Goal: Task Accomplishment & Management: Use online tool/utility

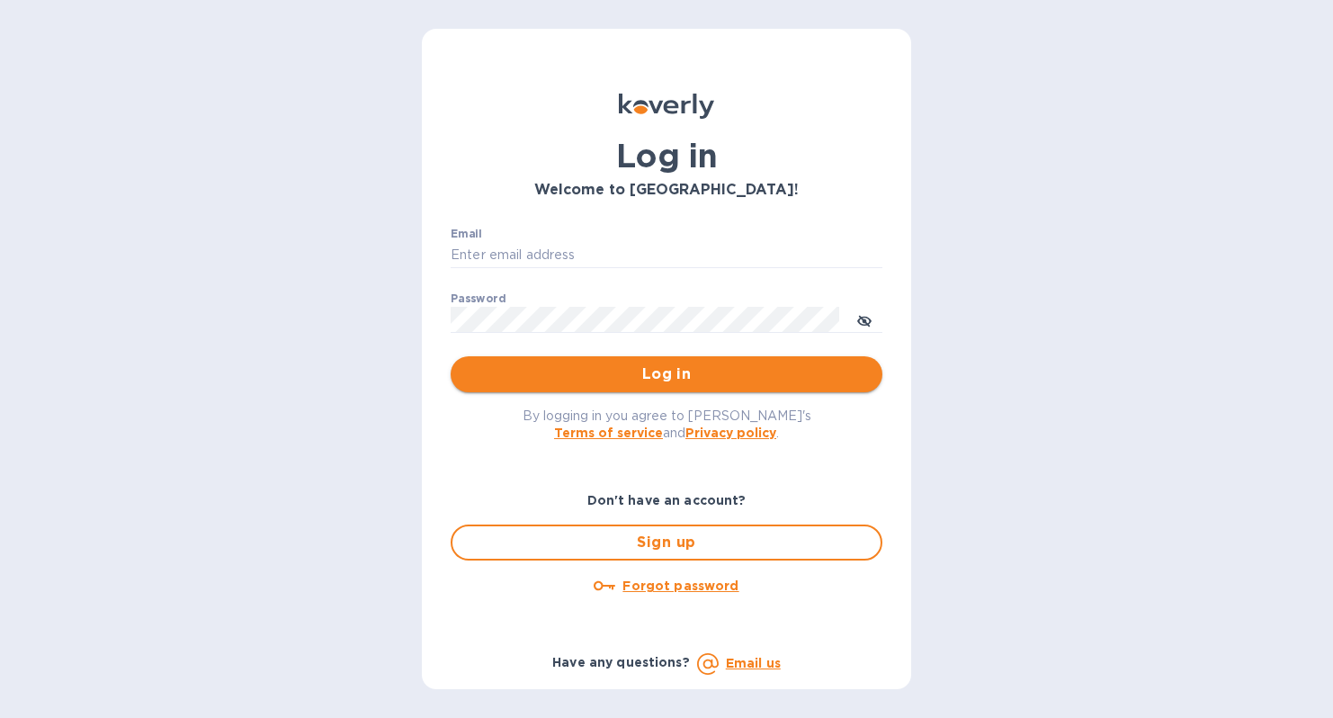
type input "[PERSON_NAME][EMAIL_ADDRESS][DOMAIN_NAME]"
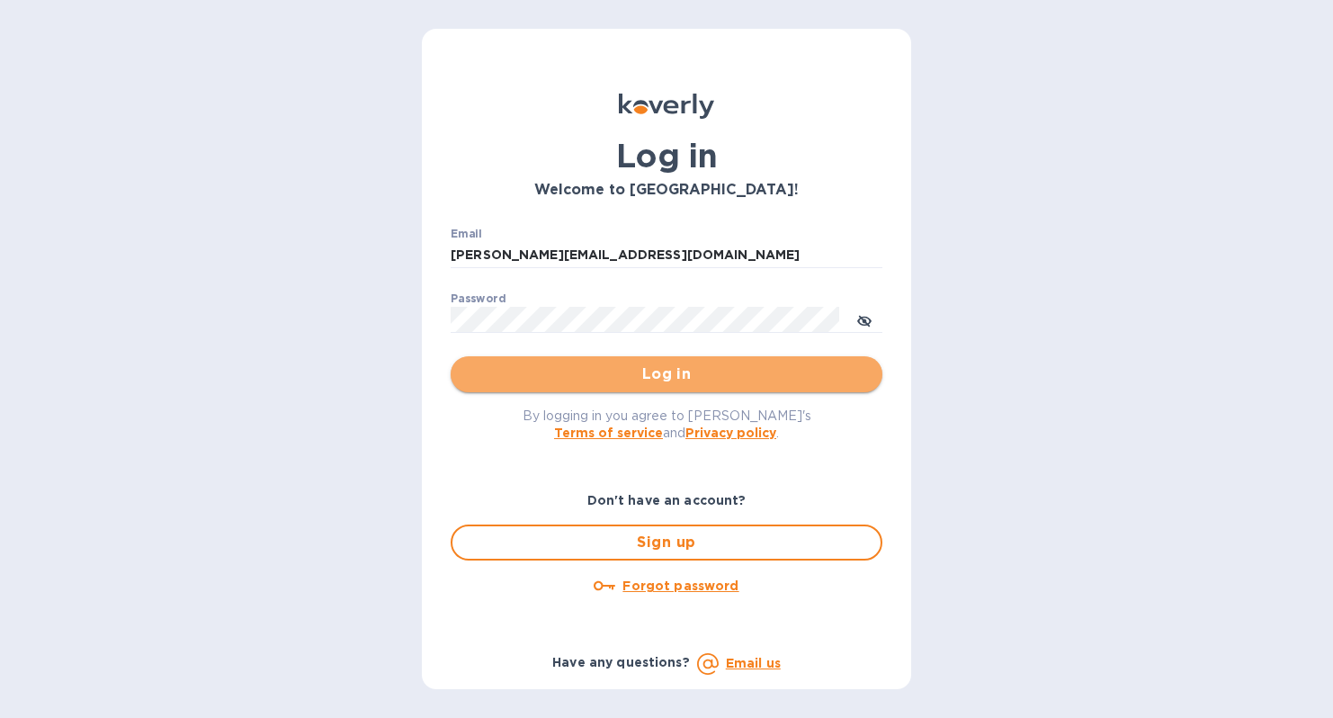
click at [612, 357] on button "Log in" at bounding box center [667, 374] width 432 height 36
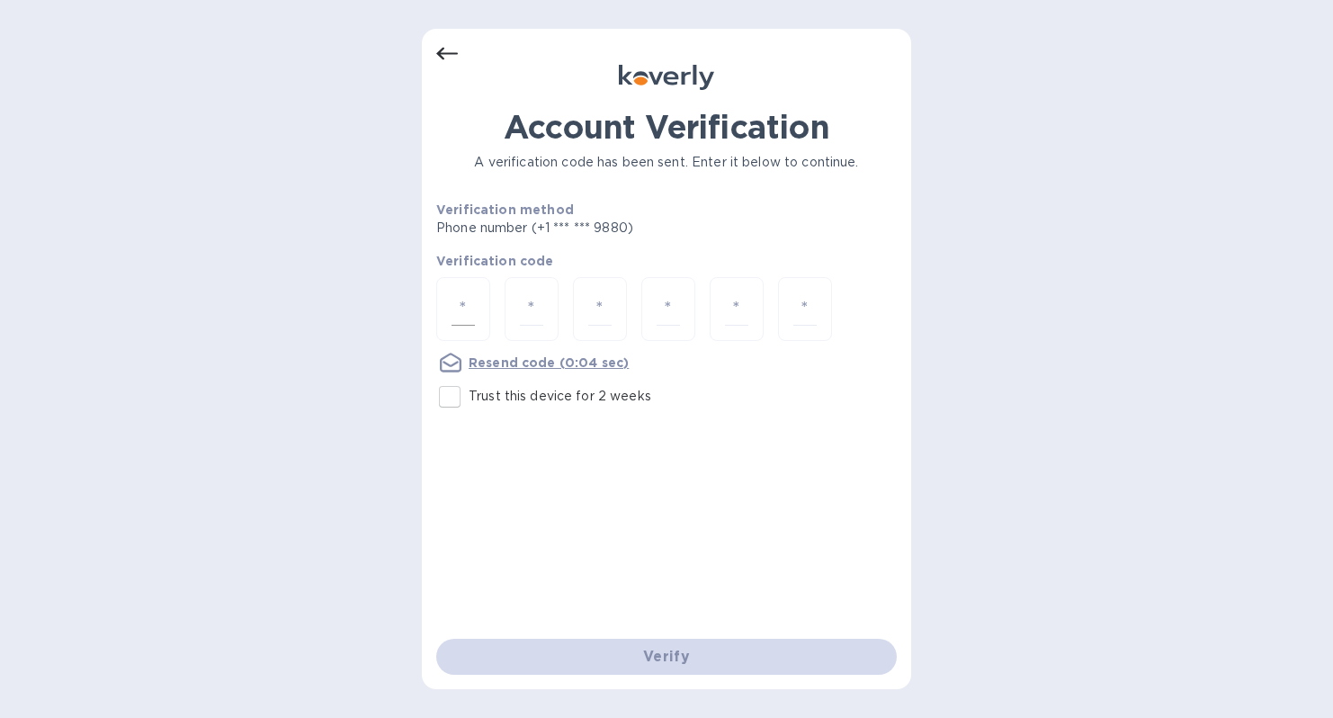
click at [477, 298] on div at bounding box center [463, 309] width 54 height 64
type input "5"
type input "6"
type input "9"
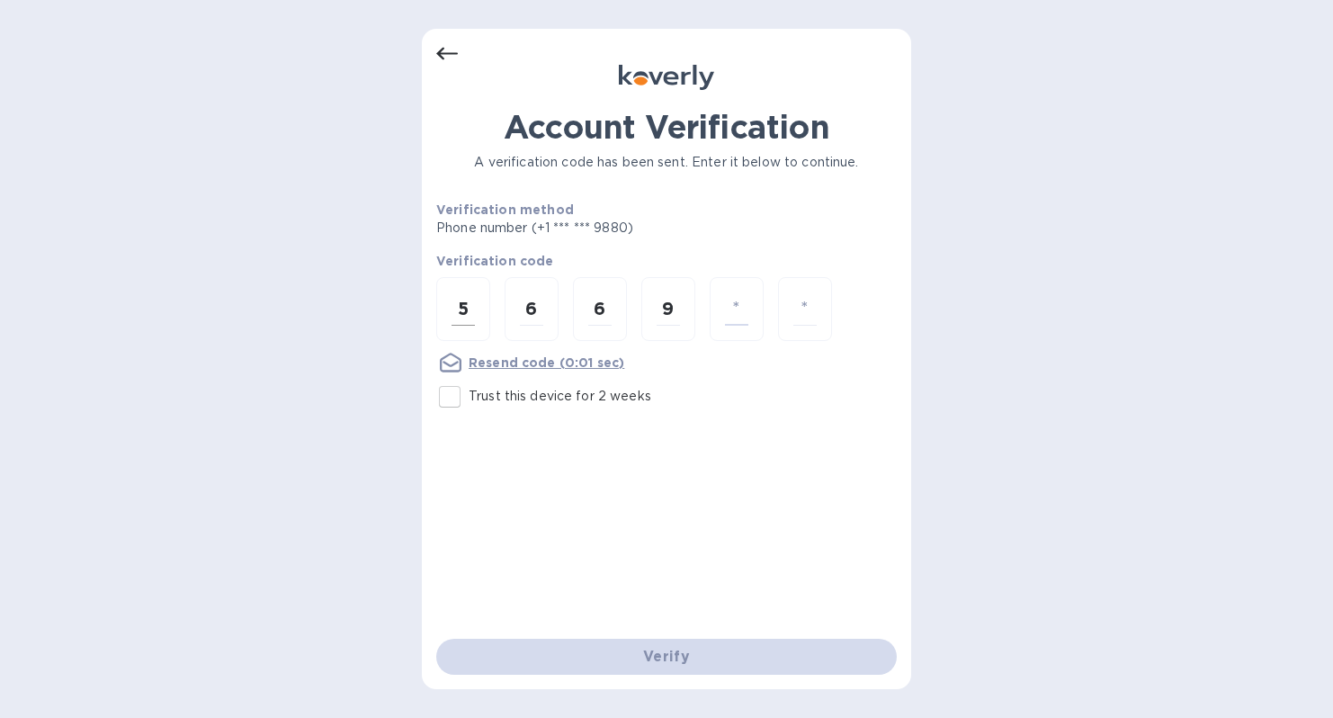
type input "2"
type input "6"
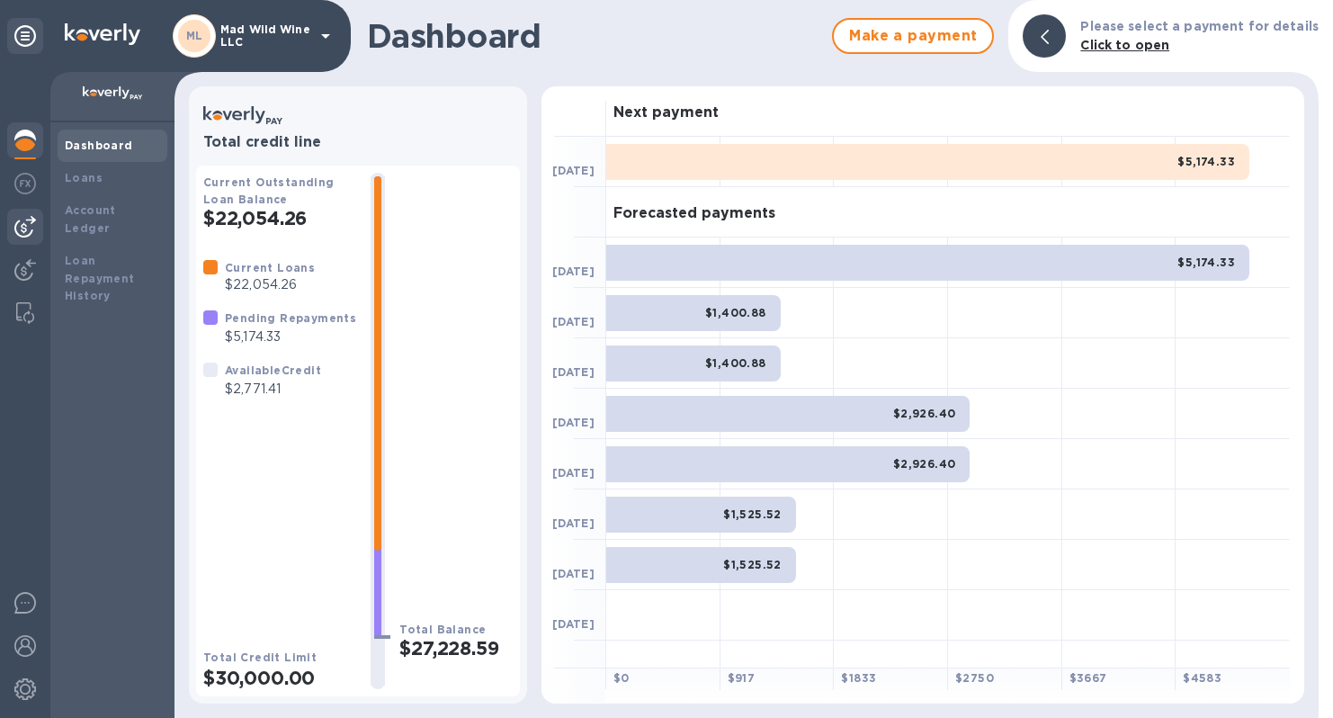
click at [32, 229] on img at bounding box center [25, 227] width 22 height 22
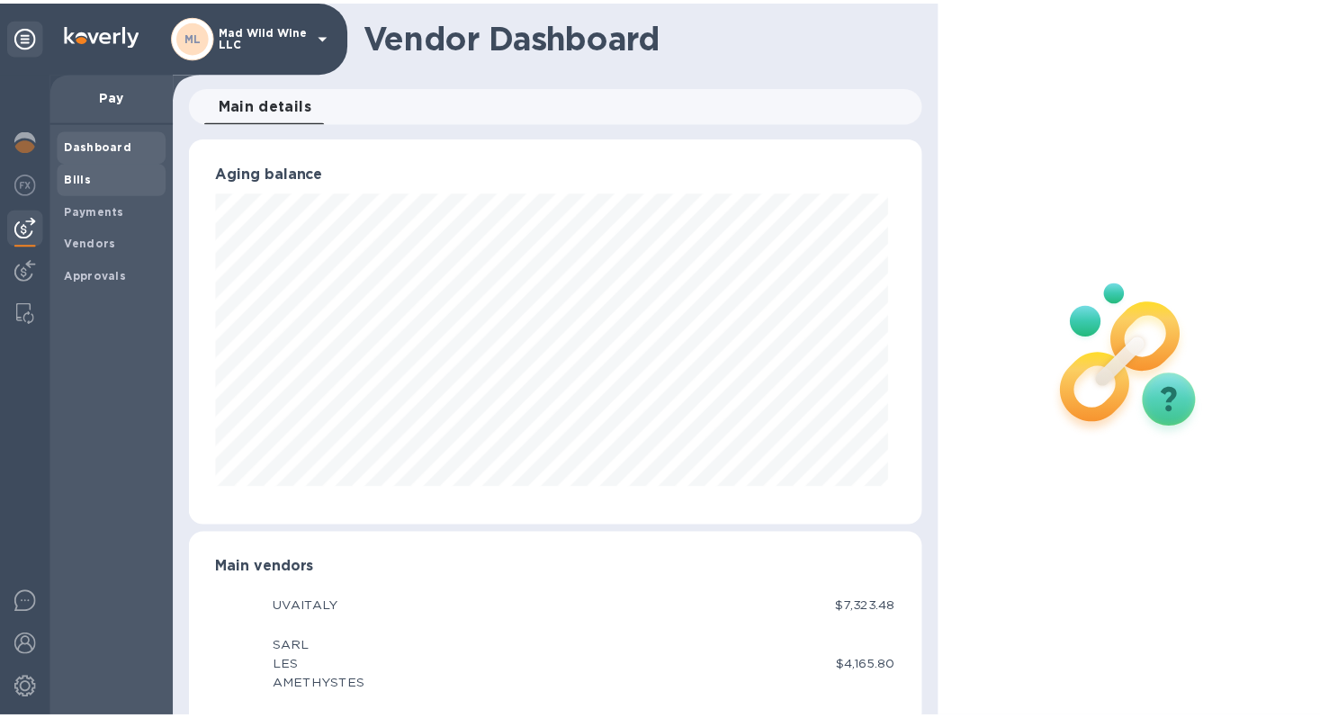
scroll to position [389, 732]
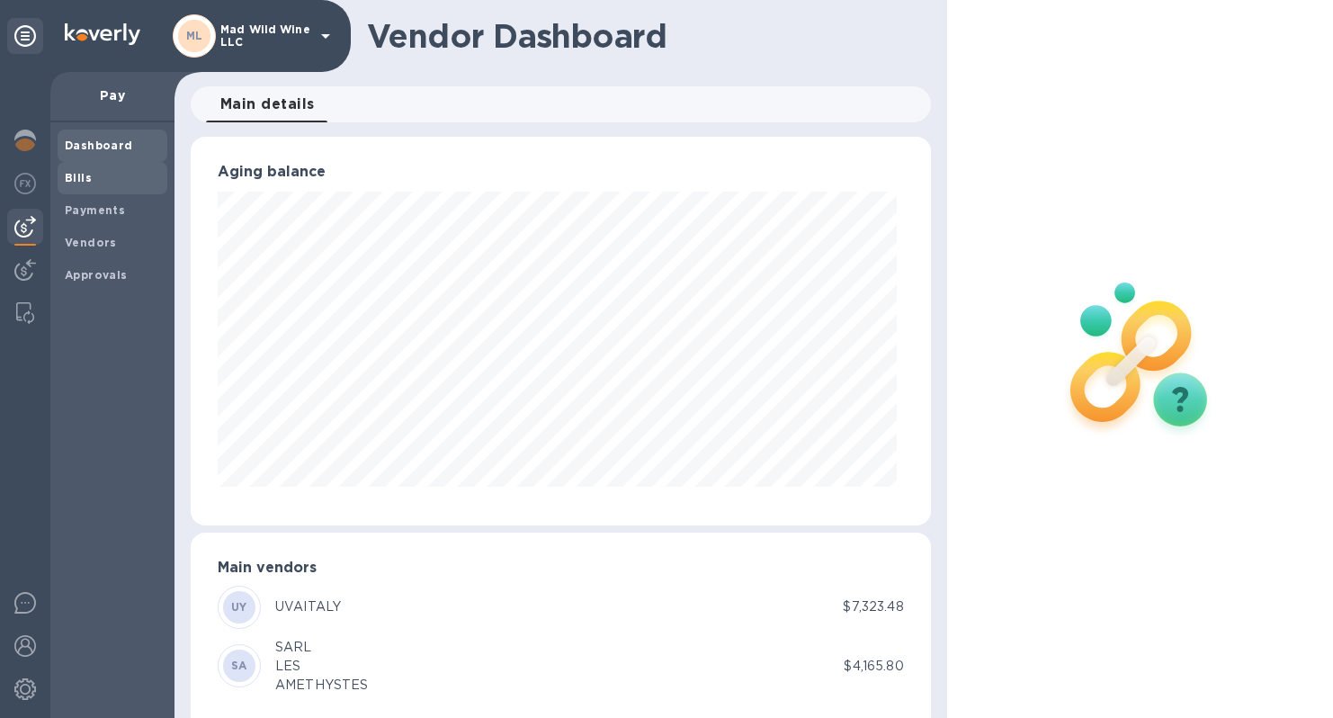
click at [90, 167] on div "Bills" at bounding box center [113, 178] width 110 height 32
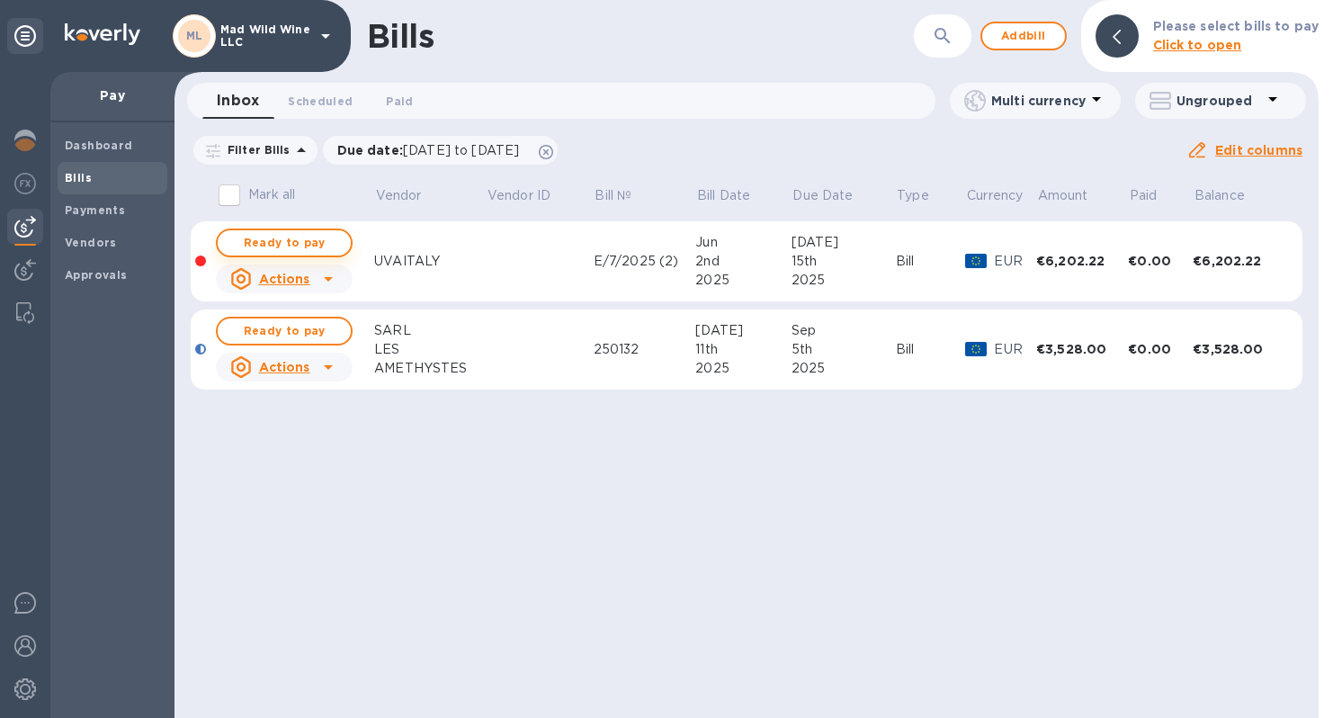
click at [303, 239] on span "Ready to pay" at bounding box center [284, 243] width 104 height 22
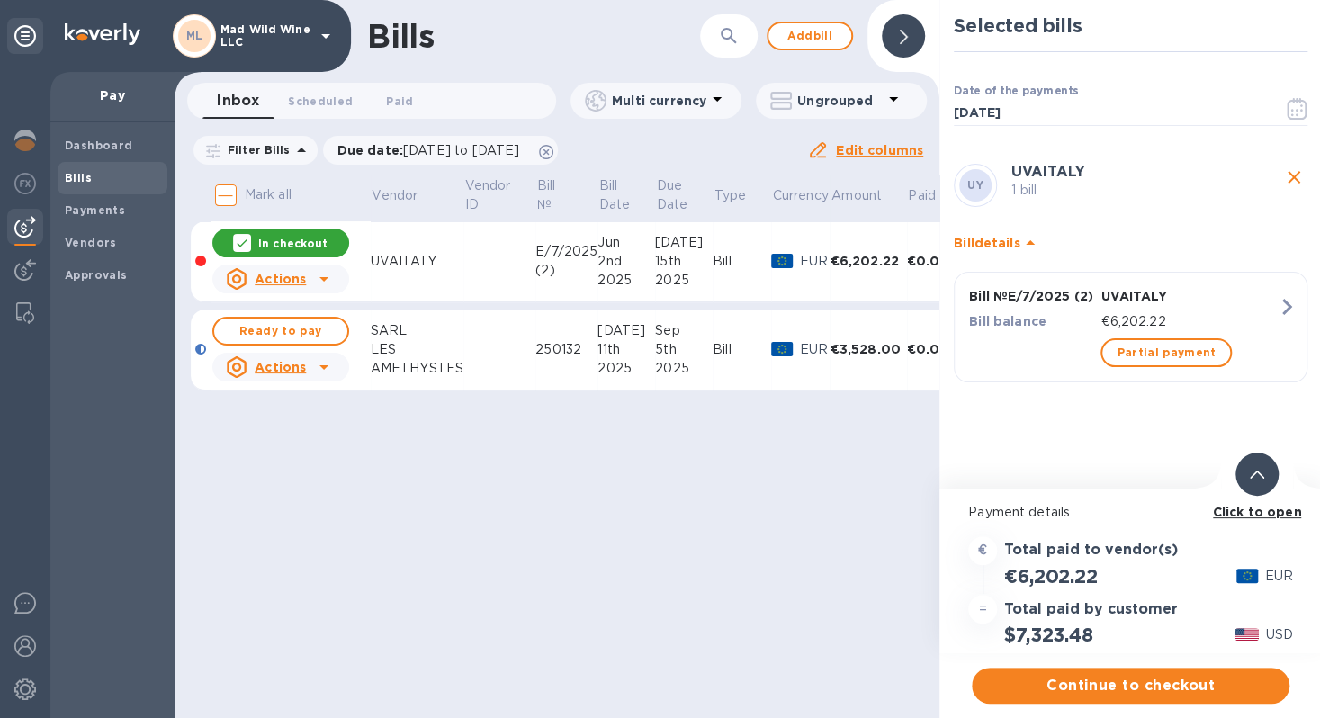
scroll to position [13, 0]
click at [1294, 109] on button "button" at bounding box center [1297, 108] width 42 height 43
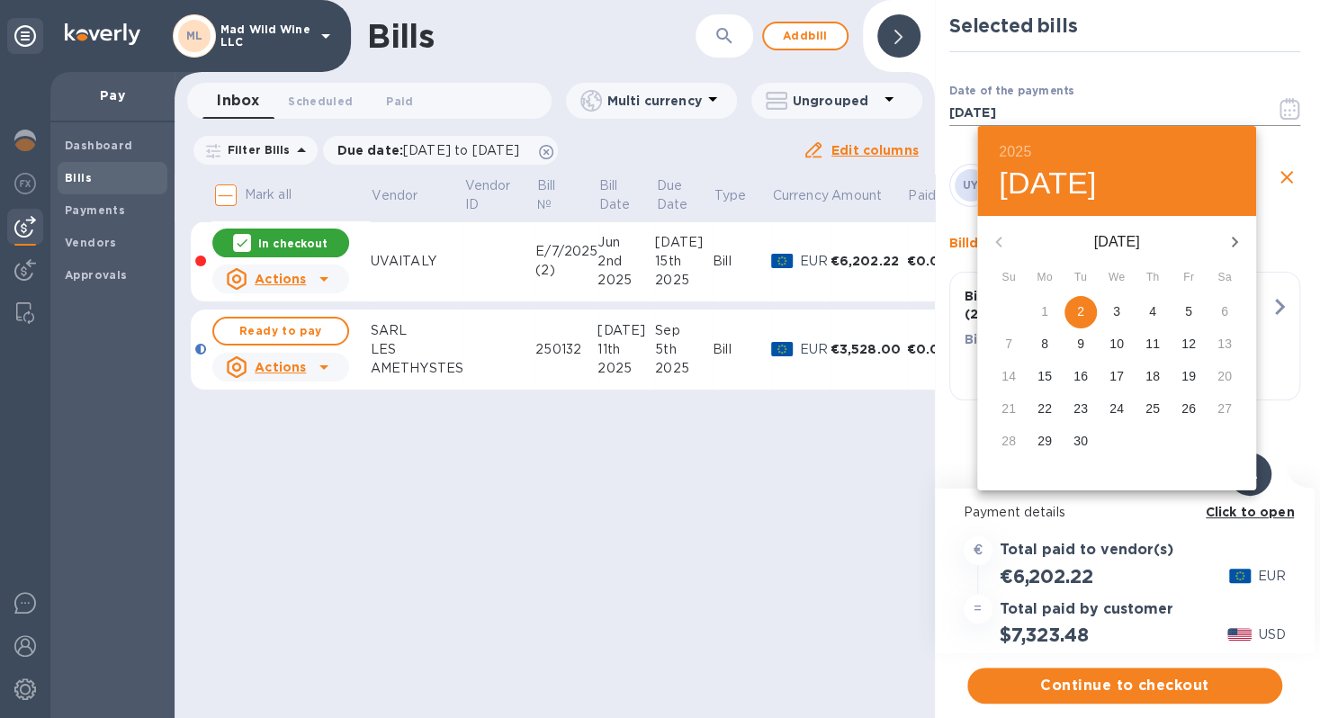
scroll to position [0, 0]
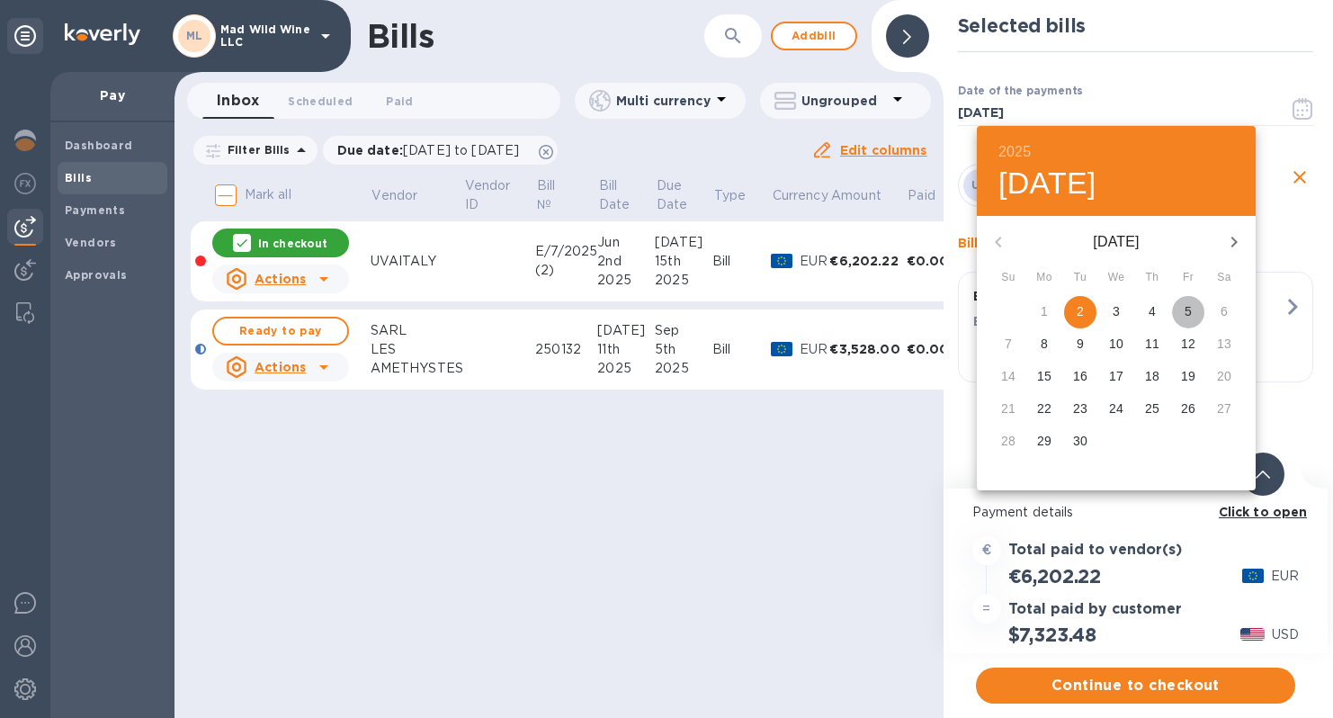
click at [1188, 312] on p "5" at bounding box center [1188, 311] width 7 height 18
type input "09/05/2025"
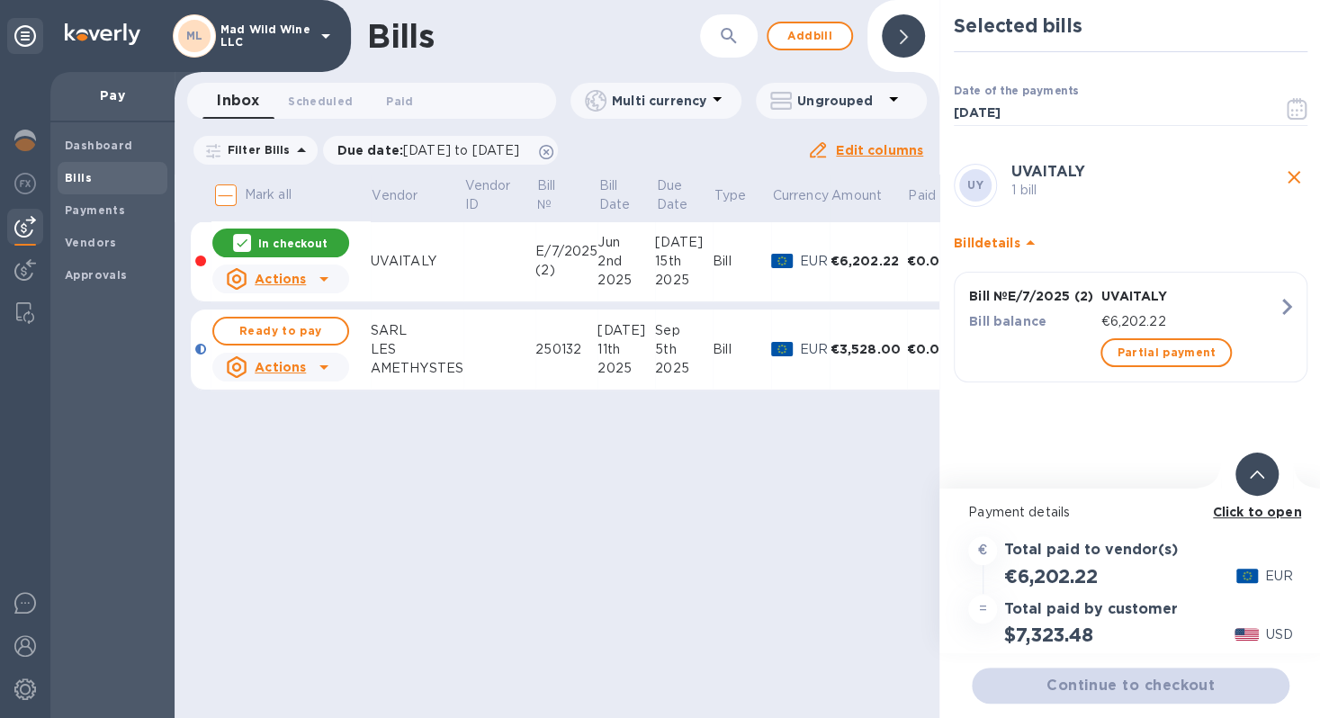
scroll to position [13, 0]
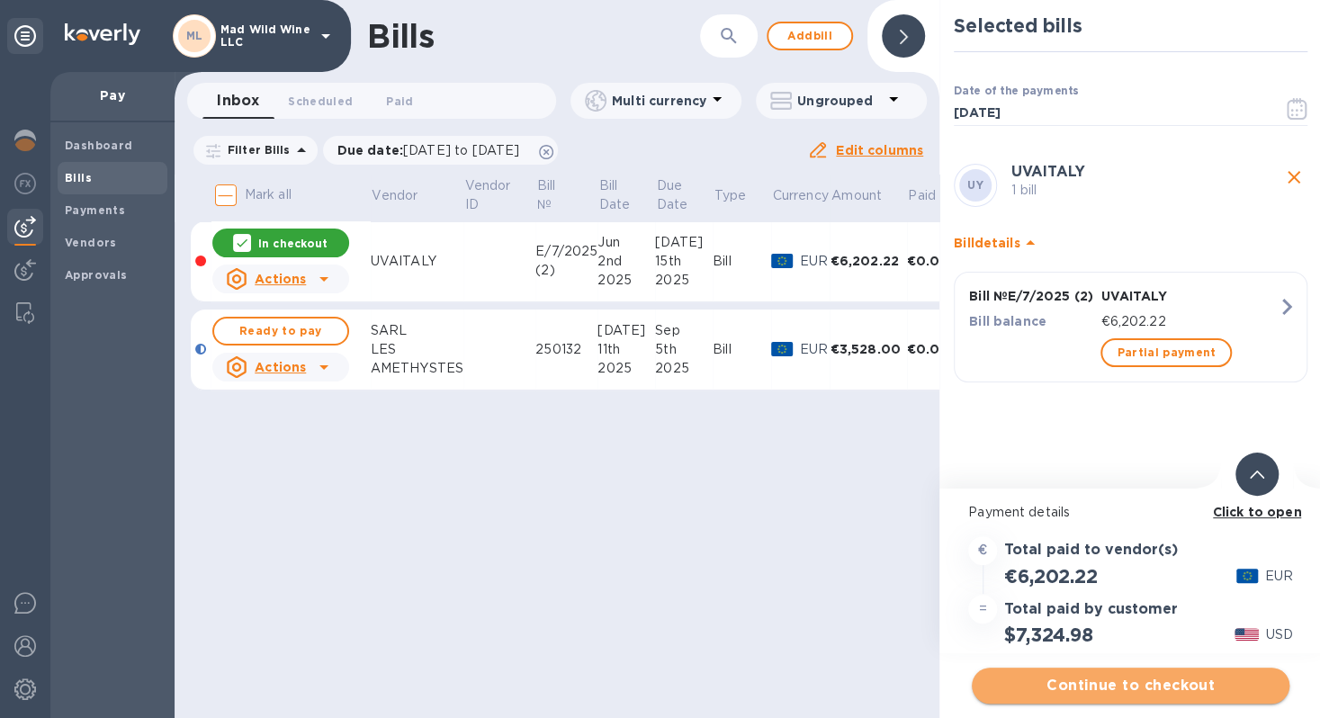
click at [1144, 675] on span "Continue to checkout" at bounding box center [1130, 686] width 289 height 22
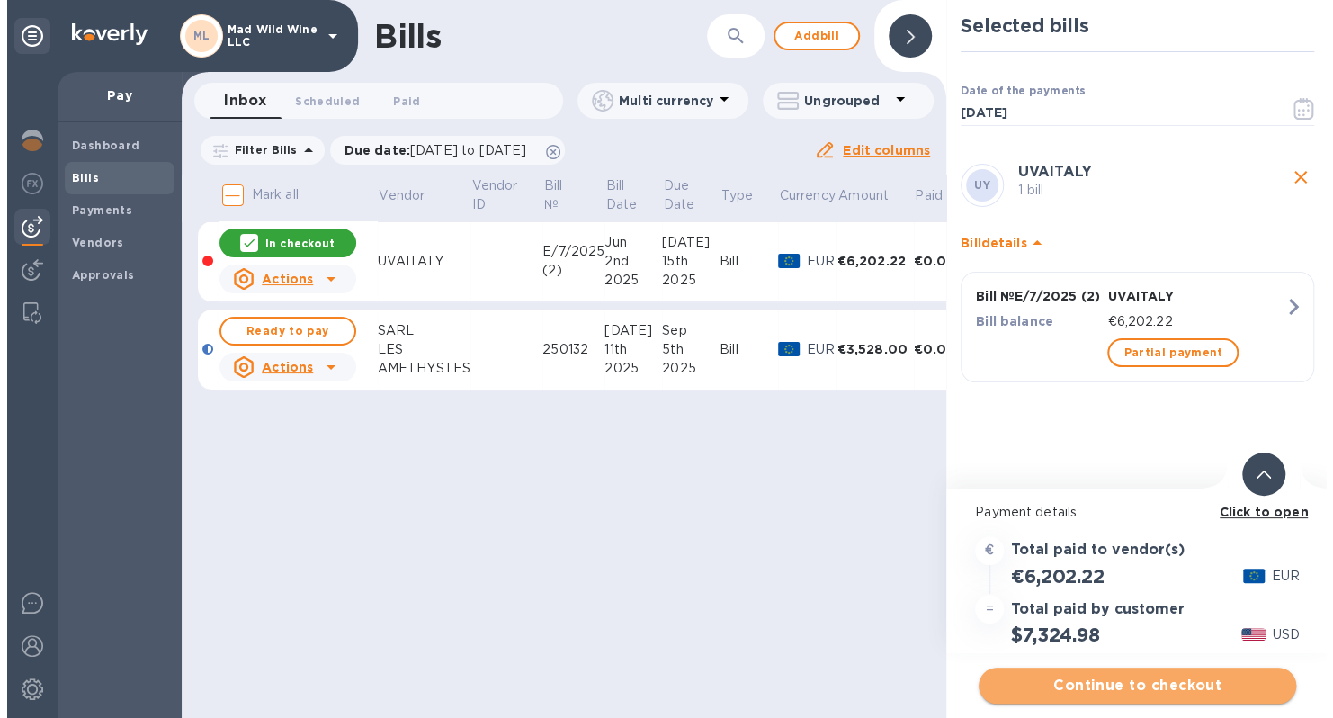
scroll to position [0, 0]
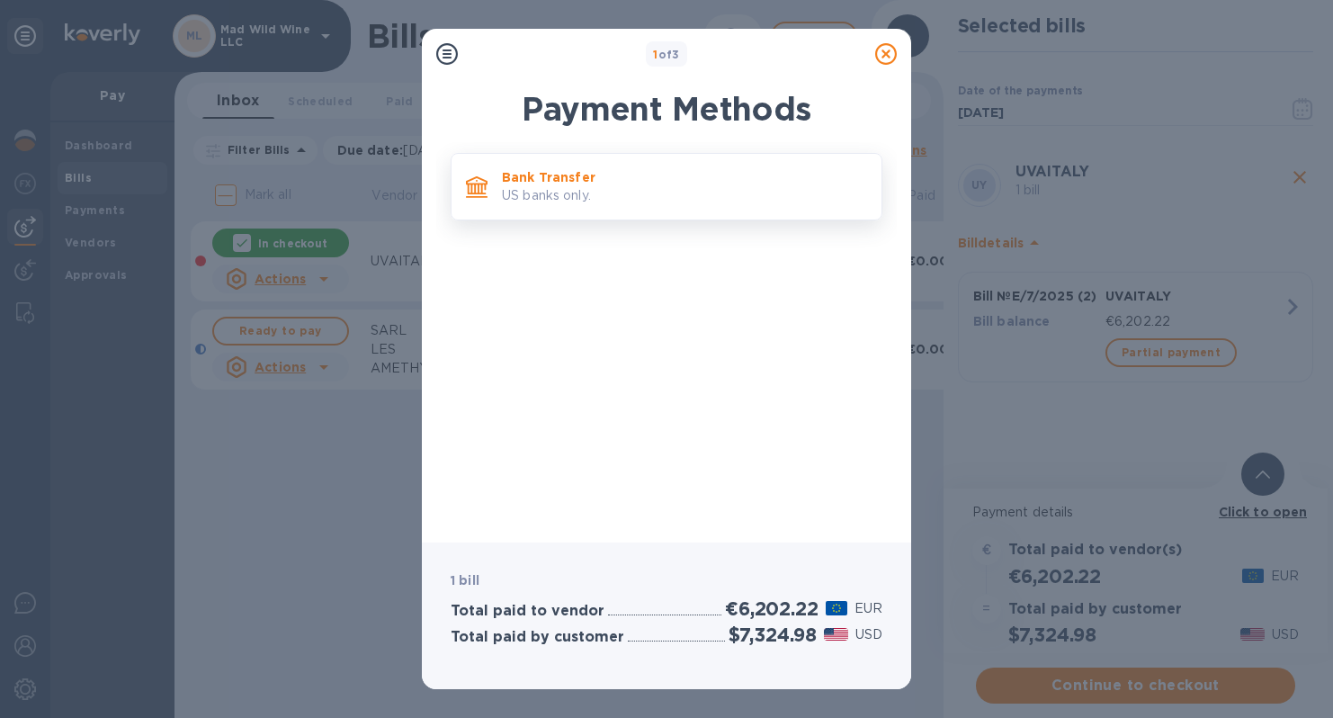
click at [554, 197] on p "US banks only." at bounding box center [684, 195] width 365 height 19
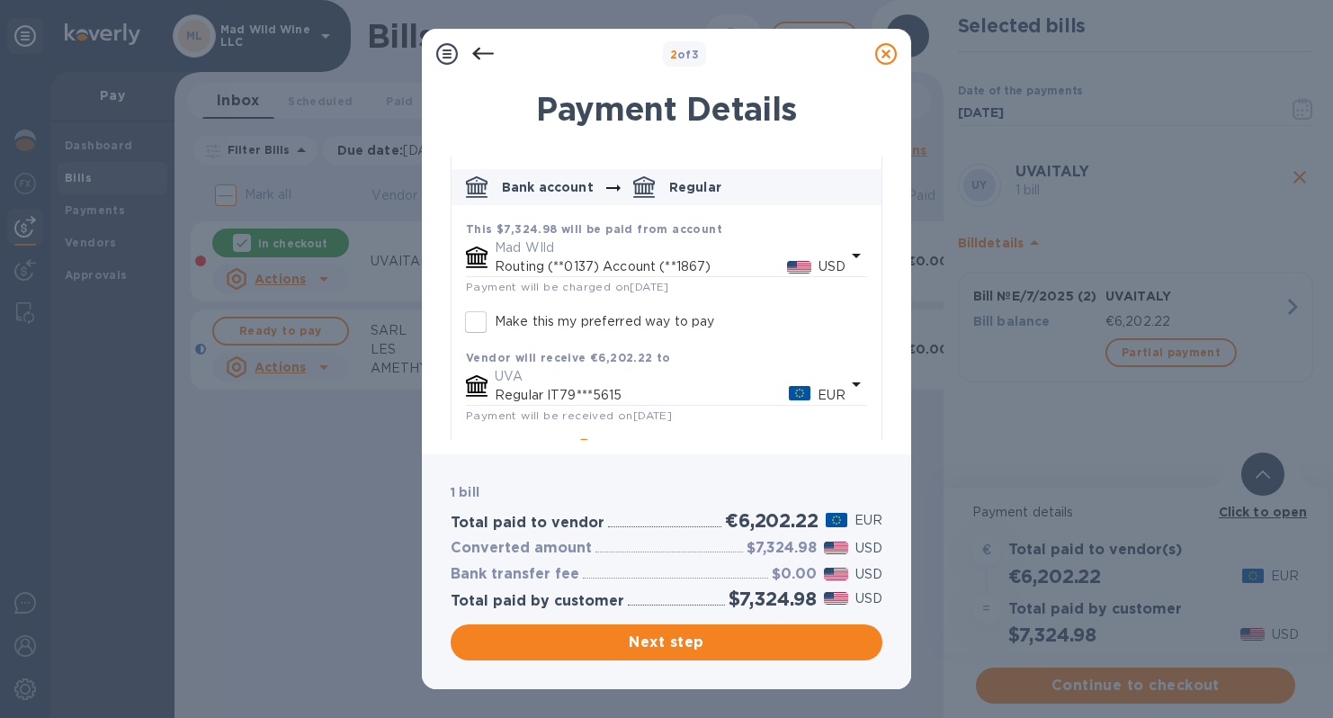
scroll to position [154, 0]
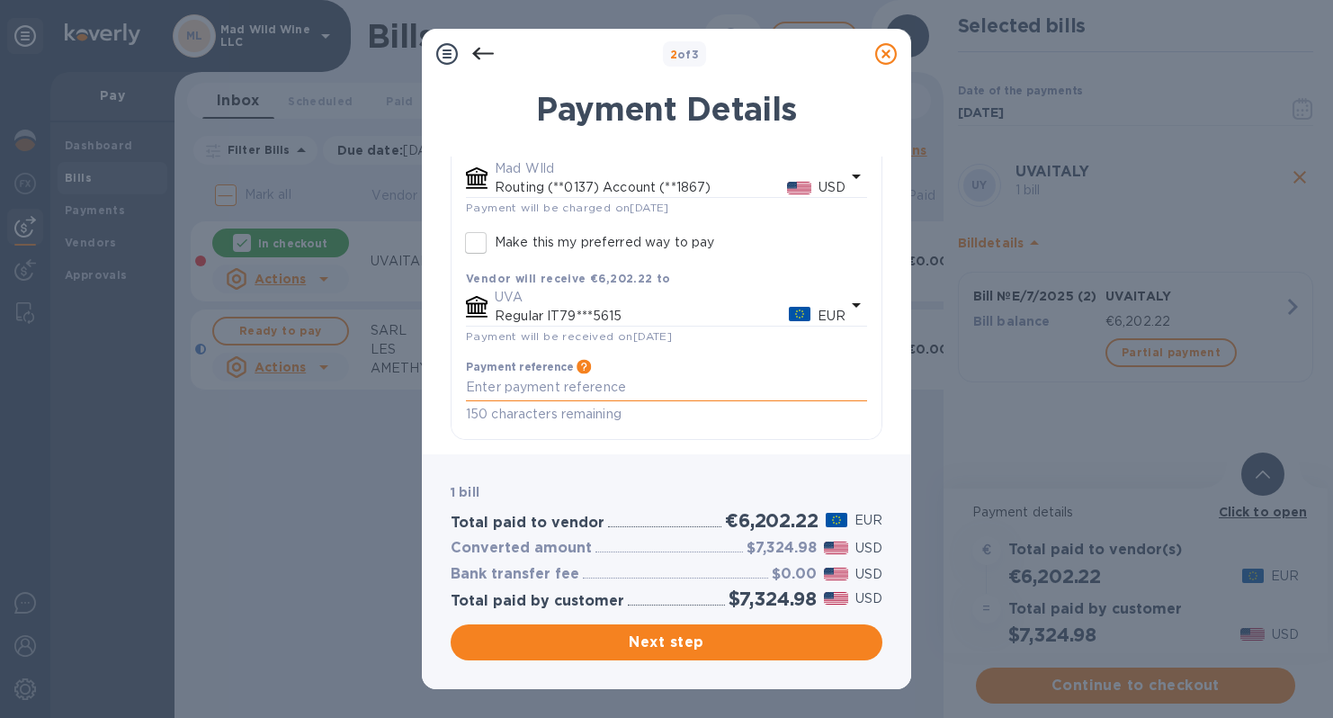
click at [630, 387] on textarea "default-method" at bounding box center [666, 387] width 401 height 15
paste textarea "E/10/2025"
type textarea "E/10/2025"
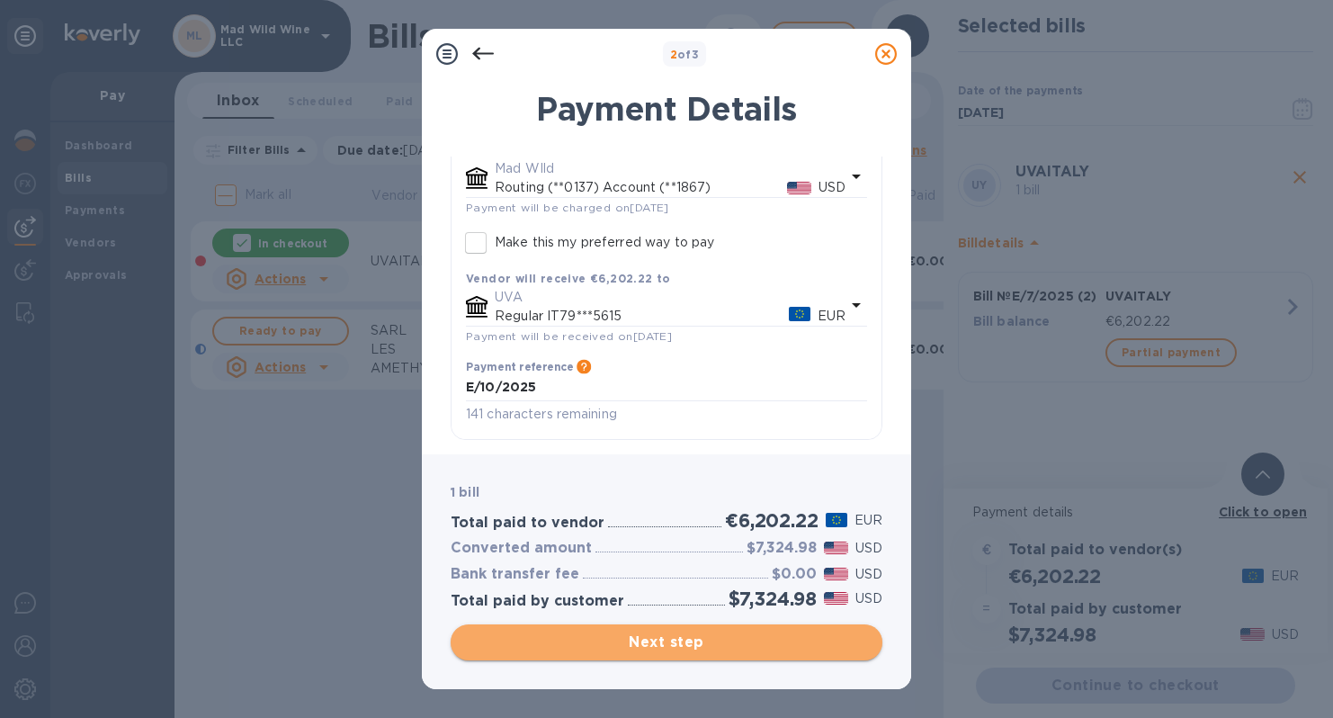
click at [668, 643] on span "Next step" at bounding box center [666, 643] width 403 height 22
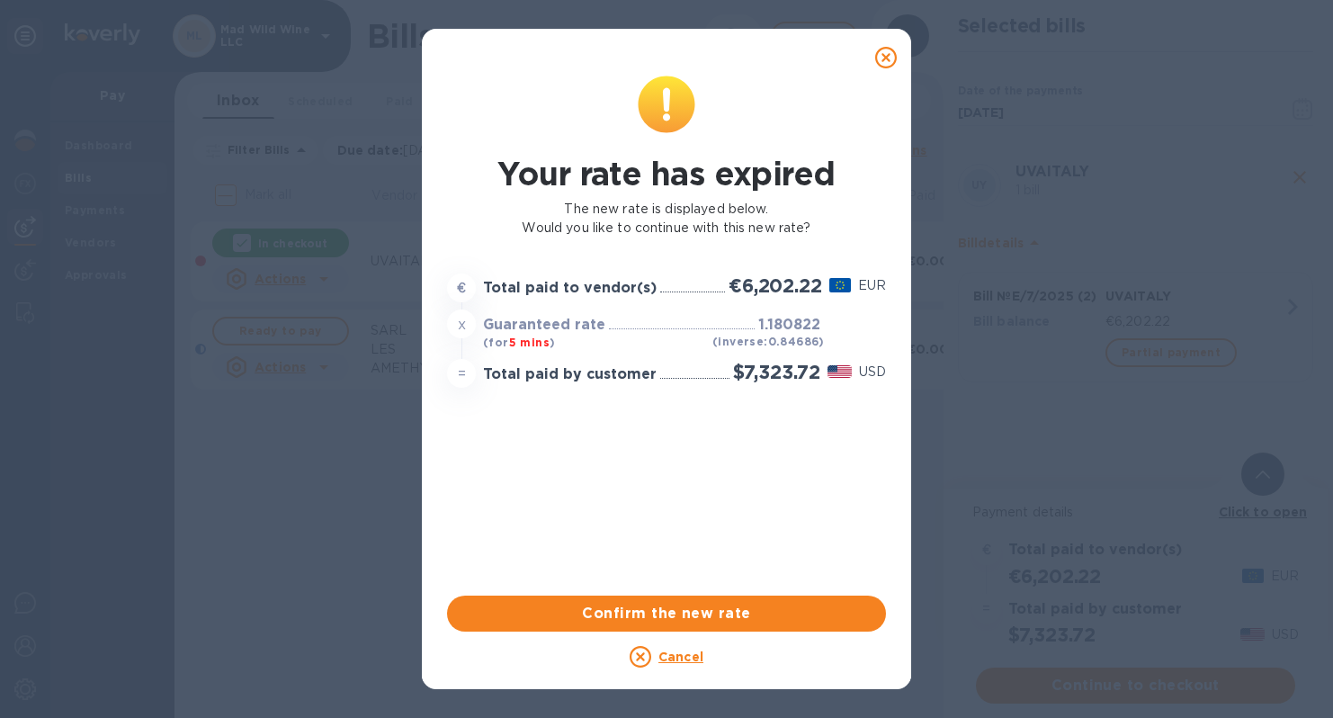
click at [889, 62] on icon at bounding box center [886, 58] width 22 height 22
